Goal: Information Seeking & Learning: Learn about a topic

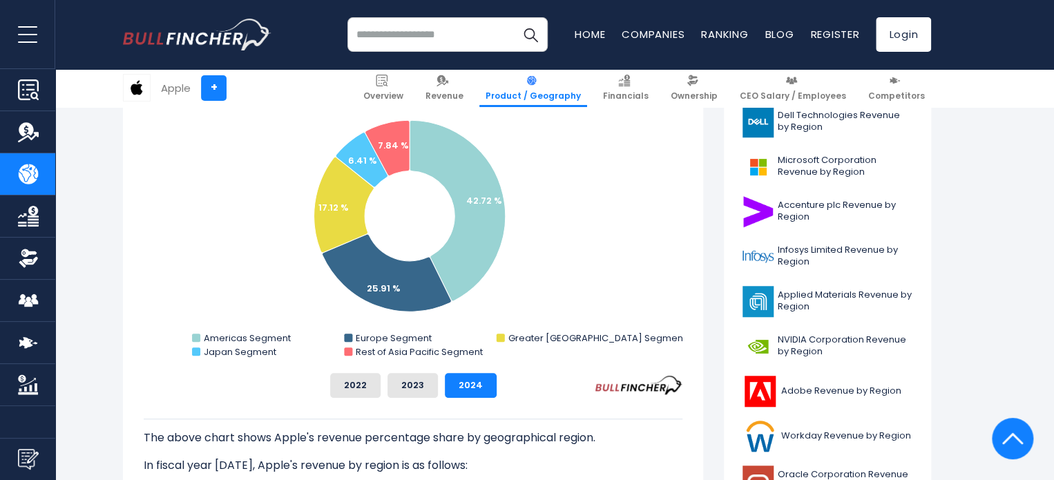
scroll to position [331, 0]
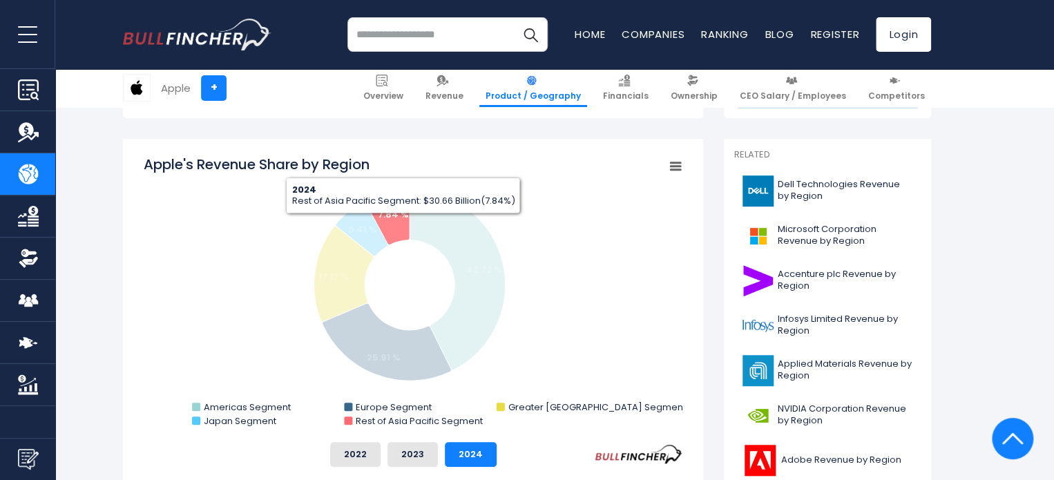
drag, startPoint x: 403, startPoint y: 224, endPoint x: 276, endPoint y: 266, distance: 133.8
click at [276, 266] on rect "Apple's Revenue Share by Region" at bounding box center [413, 293] width 539 height 276
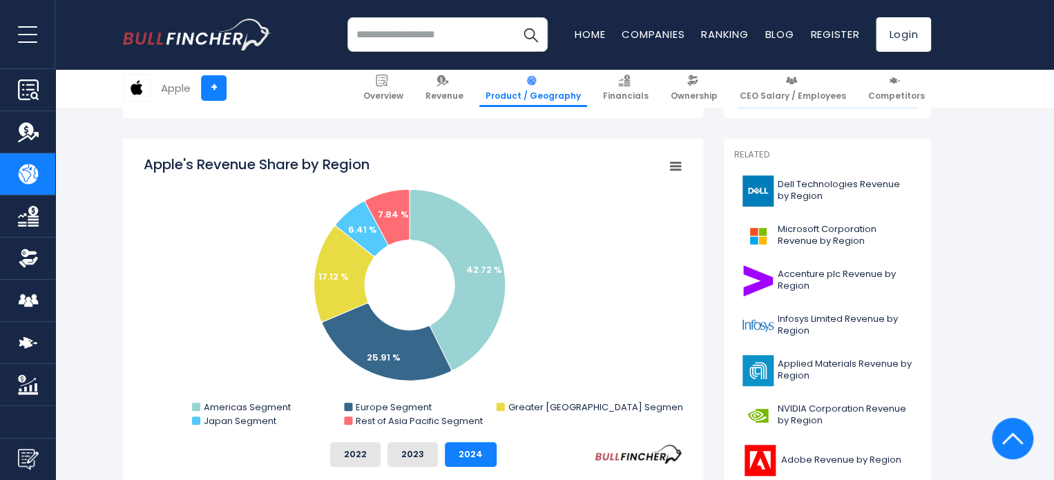
drag, startPoint x: 249, startPoint y: 274, endPoint x: 548, endPoint y: 261, distance: 299.3
click at [548, 261] on rect "Apple's Revenue Share by Region" at bounding box center [413, 293] width 539 height 276
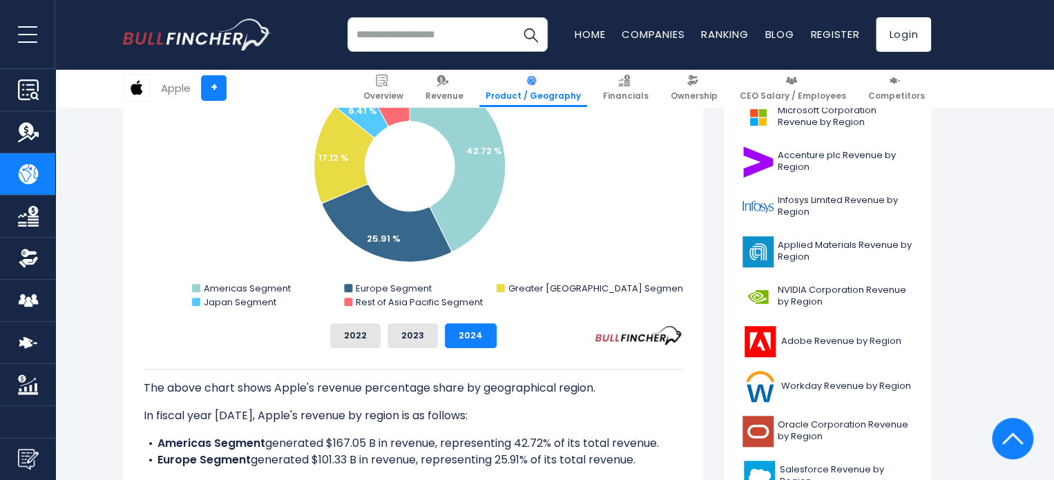
scroll to position [400, 0]
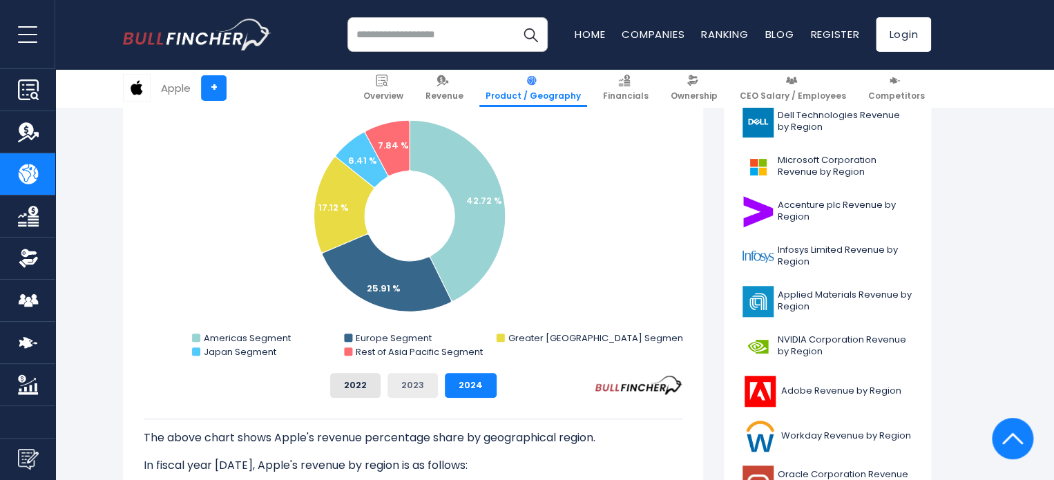
click at [405, 385] on button "2023" at bounding box center [412, 385] width 50 height 25
click at [463, 380] on button "2024" at bounding box center [471, 385] width 52 height 25
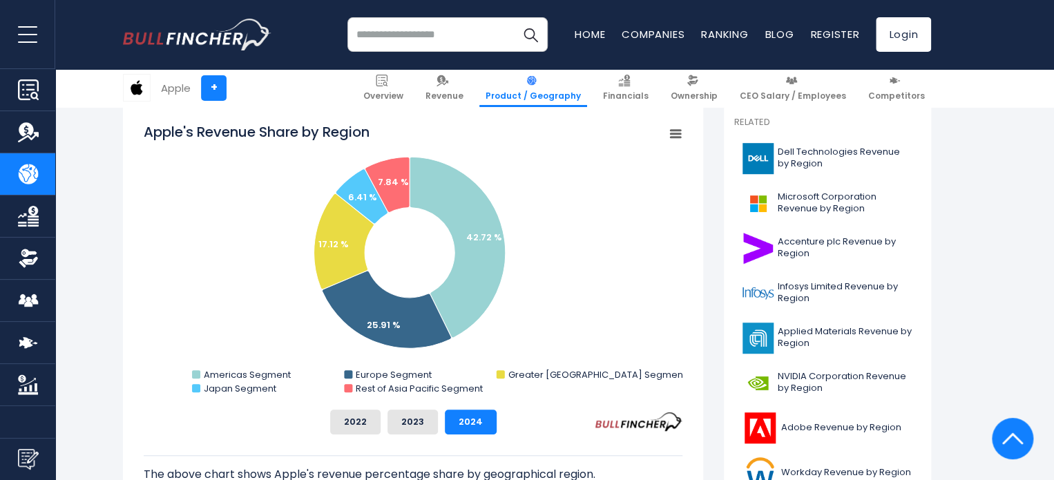
scroll to position [331, 0]
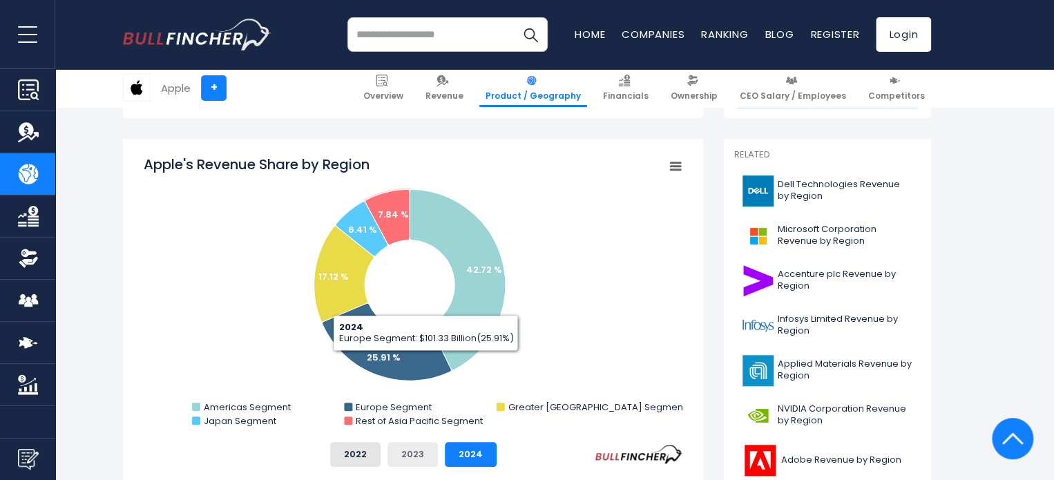
click at [417, 457] on button "2023" at bounding box center [412, 454] width 50 height 25
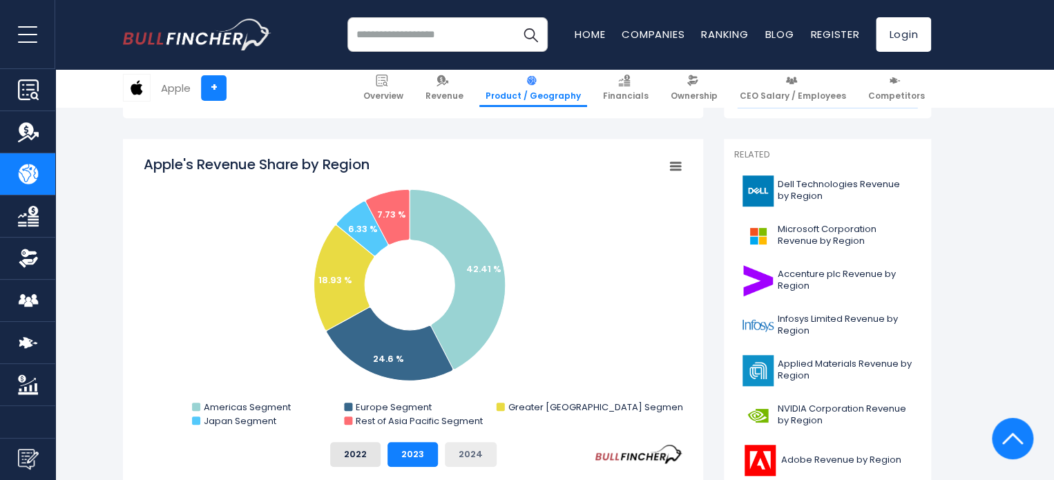
click at [473, 452] on button "2024" at bounding box center [471, 454] width 52 height 25
click at [418, 449] on button "2023" at bounding box center [412, 454] width 50 height 25
click at [460, 449] on button "2024" at bounding box center [471, 454] width 52 height 25
click at [411, 455] on button "2023" at bounding box center [412, 454] width 50 height 25
click at [456, 451] on button "2024" at bounding box center [471, 454] width 52 height 25
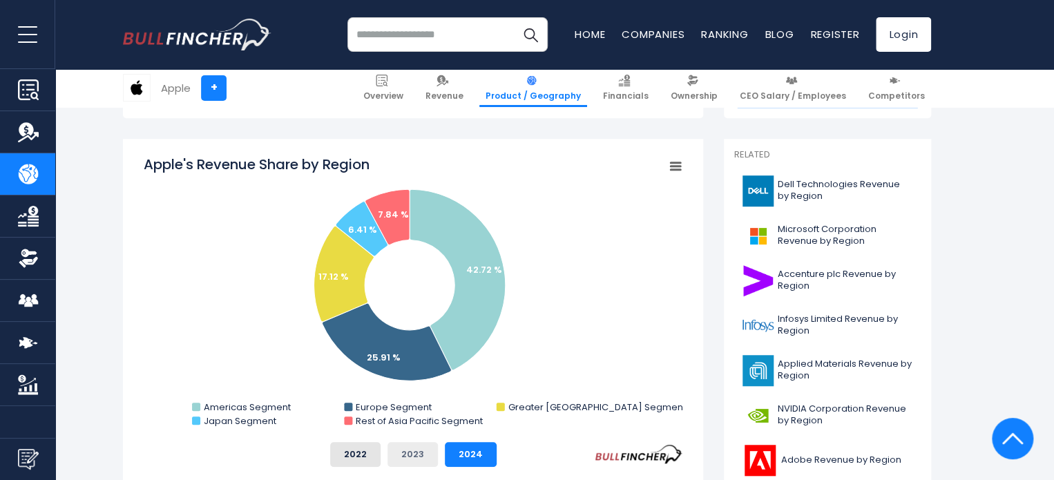
click at [427, 451] on button "2023" at bounding box center [412, 454] width 50 height 25
click at [463, 449] on button "2024" at bounding box center [471, 454] width 52 height 25
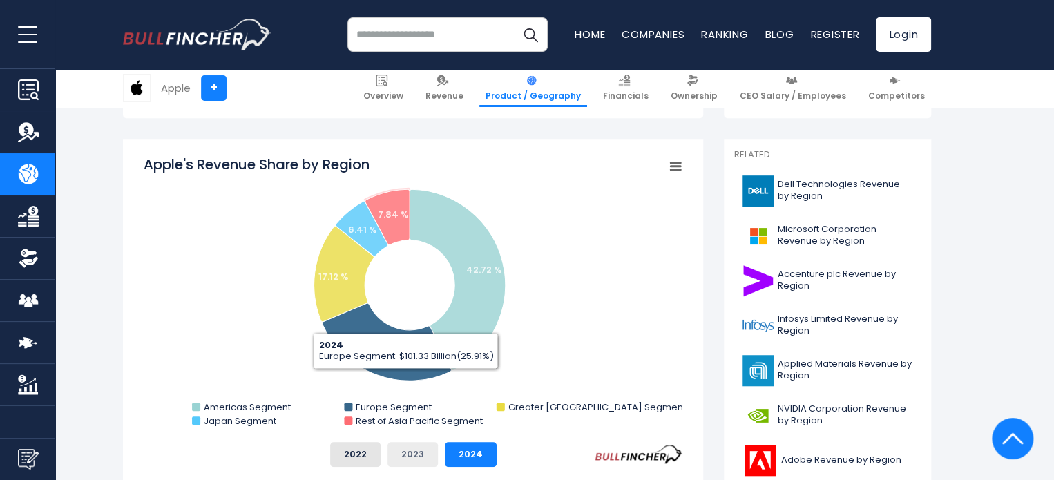
click at [423, 450] on button "2023" at bounding box center [412, 454] width 50 height 25
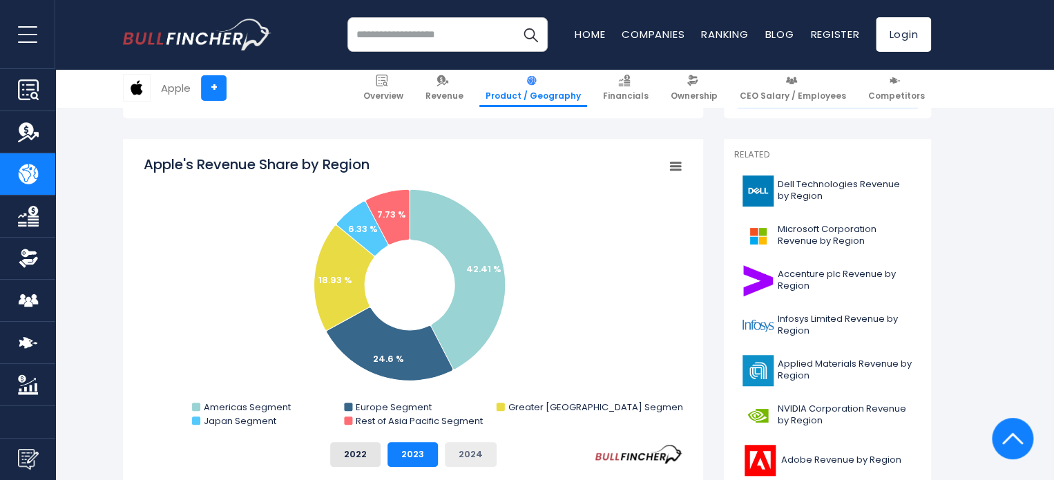
click at [467, 457] on button "2024" at bounding box center [471, 454] width 52 height 25
click at [420, 451] on button "2023" at bounding box center [412, 454] width 50 height 25
click at [477, 452] on button "2024" at bounding box center [471, 454] width 52 height 25
click at [425, 448] on button "2023" at bounding box center [412, 454] width 50 height 25
click at [467, 449] on button "2024" at bounding box center [471, 454] width 52 height 25
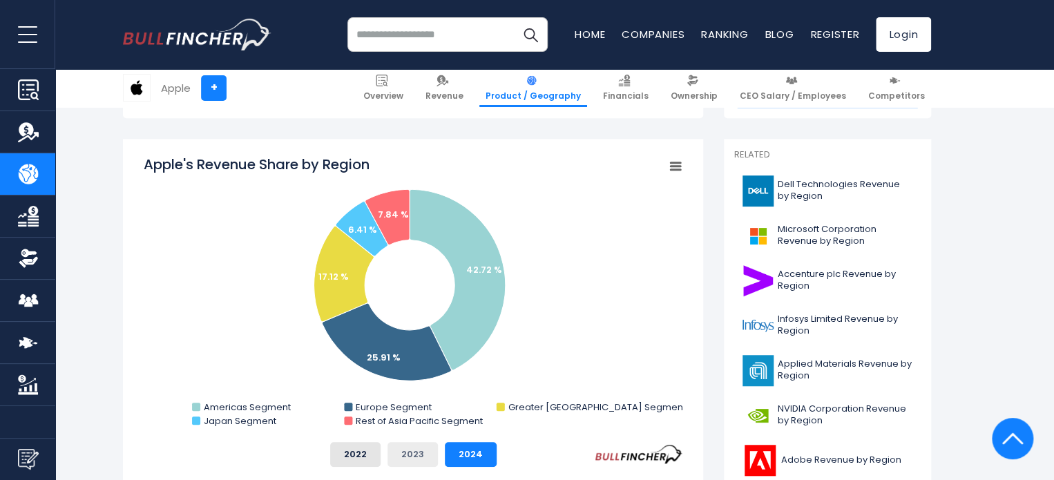
click at [412, 455] on button "2023" at bounding box center [412, 454] width 50 height 25
click at [467, 454] on button "2024" at bounding box center [471, 454] width 52 height 25
click at [420, 452] on button "2023" at bounding box center [412, 454] width 50 height 25
click at [460, 452] on button "2024" at bounding box center [471, 454] width 52 height 25
click at [425, 453] on button "2023" at bounding box center [412, 454] width 50 height 25
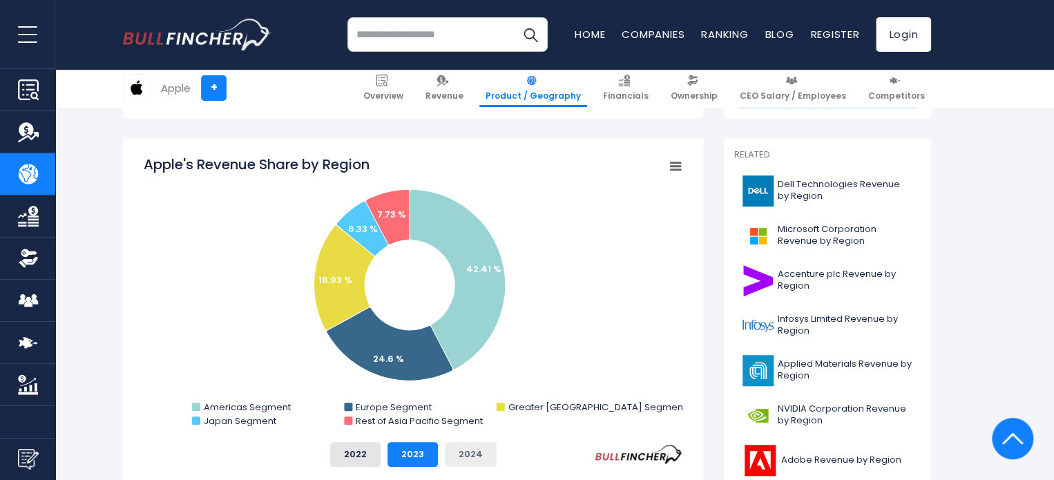
click at [479, 449] on button "2024" at bounding box center [471, 454] width 52 height 25
click at [422, 445] on button "2023" at bounding box center [412, 454] width 50 height 25
click at [470, 447] on button "2024" at bounding box center [471, 454] width 52 height 25
click at [235, 213] on rect "Apple's Revenue Share by Region" at bounding box center [413, 293] width 539 height 276
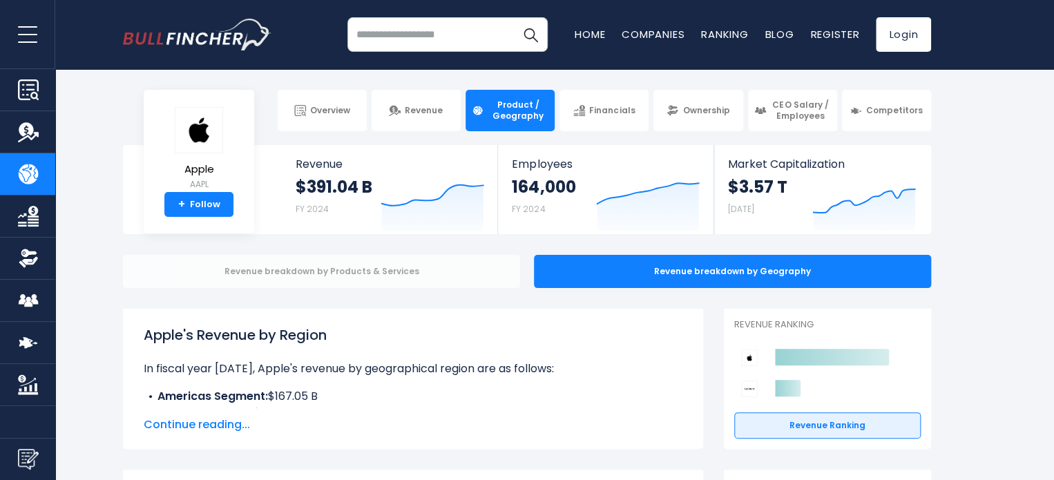
scroll to position [0, 0]
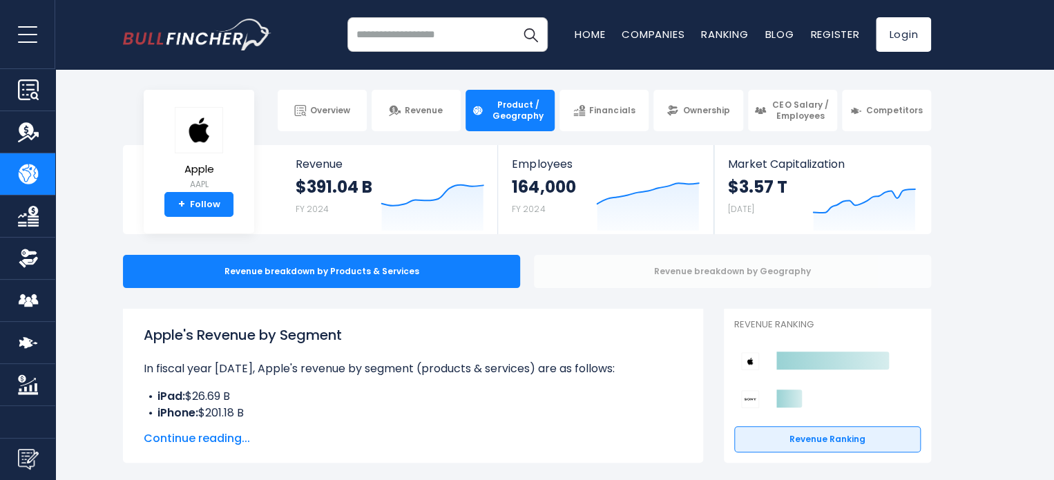
click at [690, 268] on div "Revenue breakdown by Geography" at bounding box center [732, 271] width 397 height 33
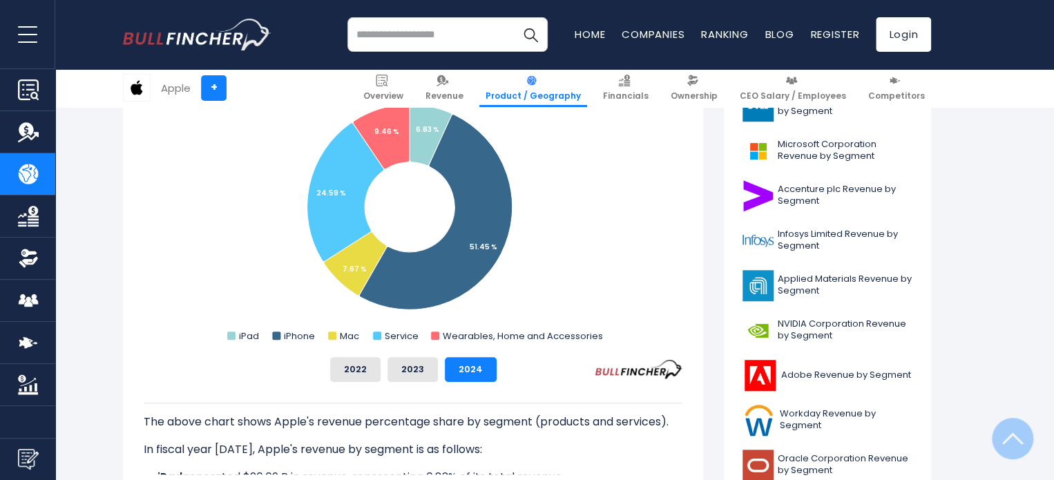
scroll to position [483, 0]
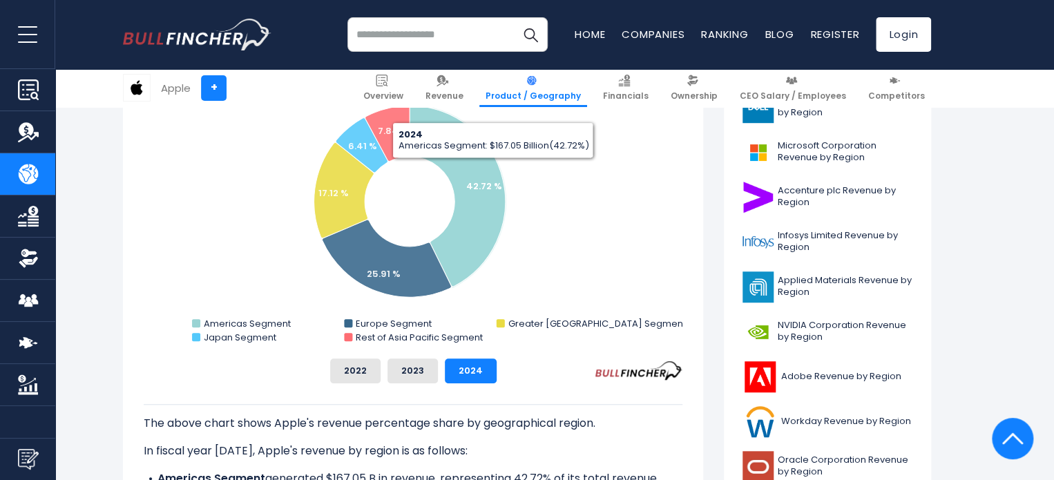
scroll to position [69, 0]
